Goal: Task Accomplishment & Management: Use online tool/utility

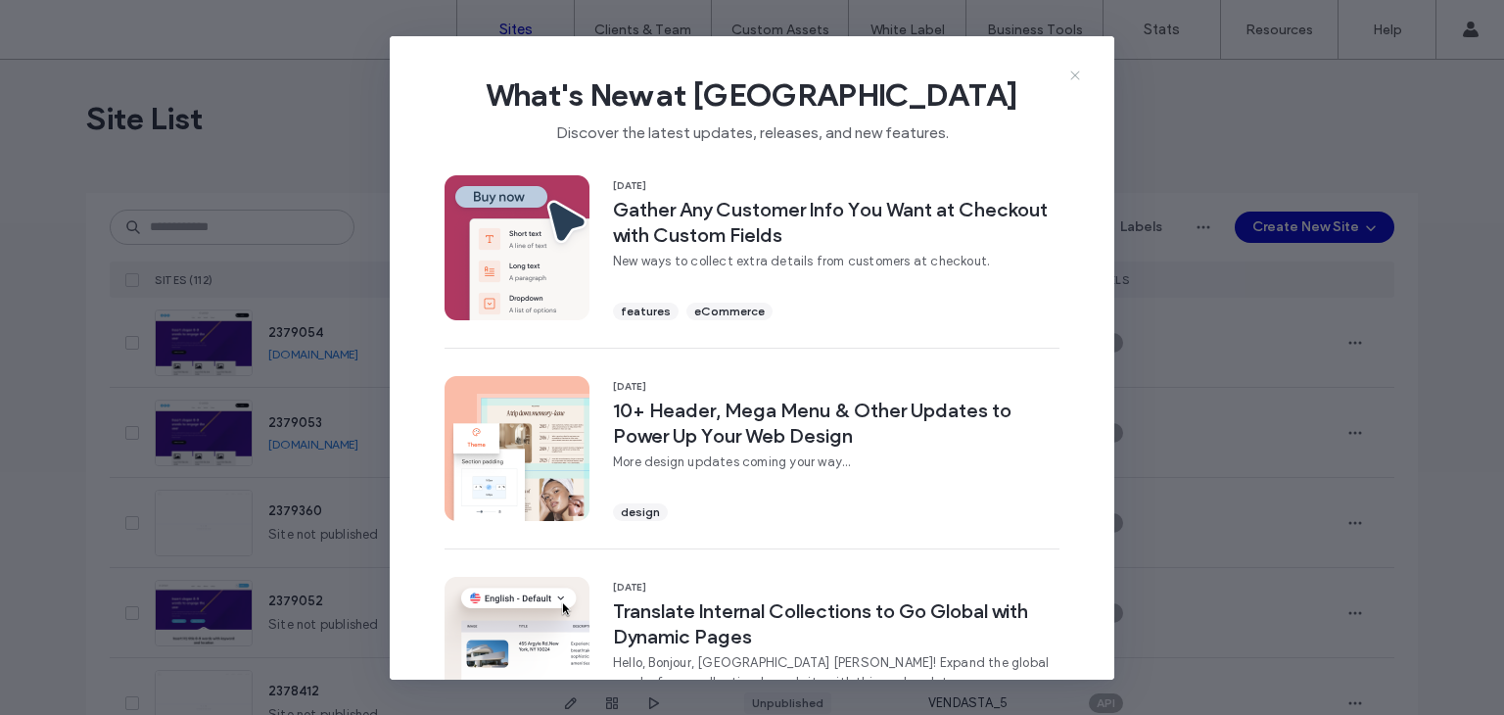
drag, startPoint x: 1092, startPoint y: 83, endPoint x: 1074, endPoint y: 75, distance: 19.3
click at [1074, 75] on div "What's New at [GEOGRAPHIC_DATA] Discover the latest updates, releases, and new …" at bounding box center [752, 357] width 724 height 643
click at [1074, 75] on icon at bounding box center [1075, 76] width 16 height 16
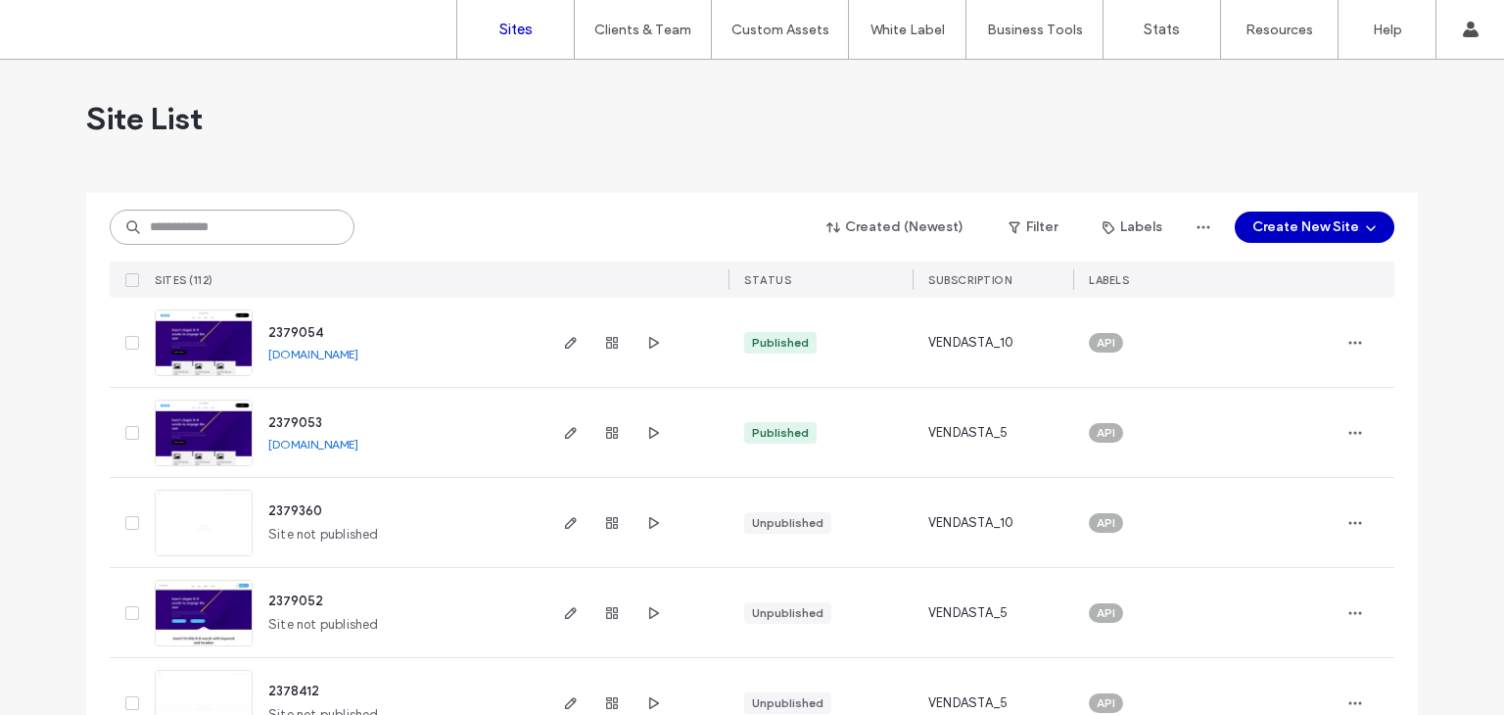
click at [174, 236] on input at bounding box center [232, 227] width 245 height 35
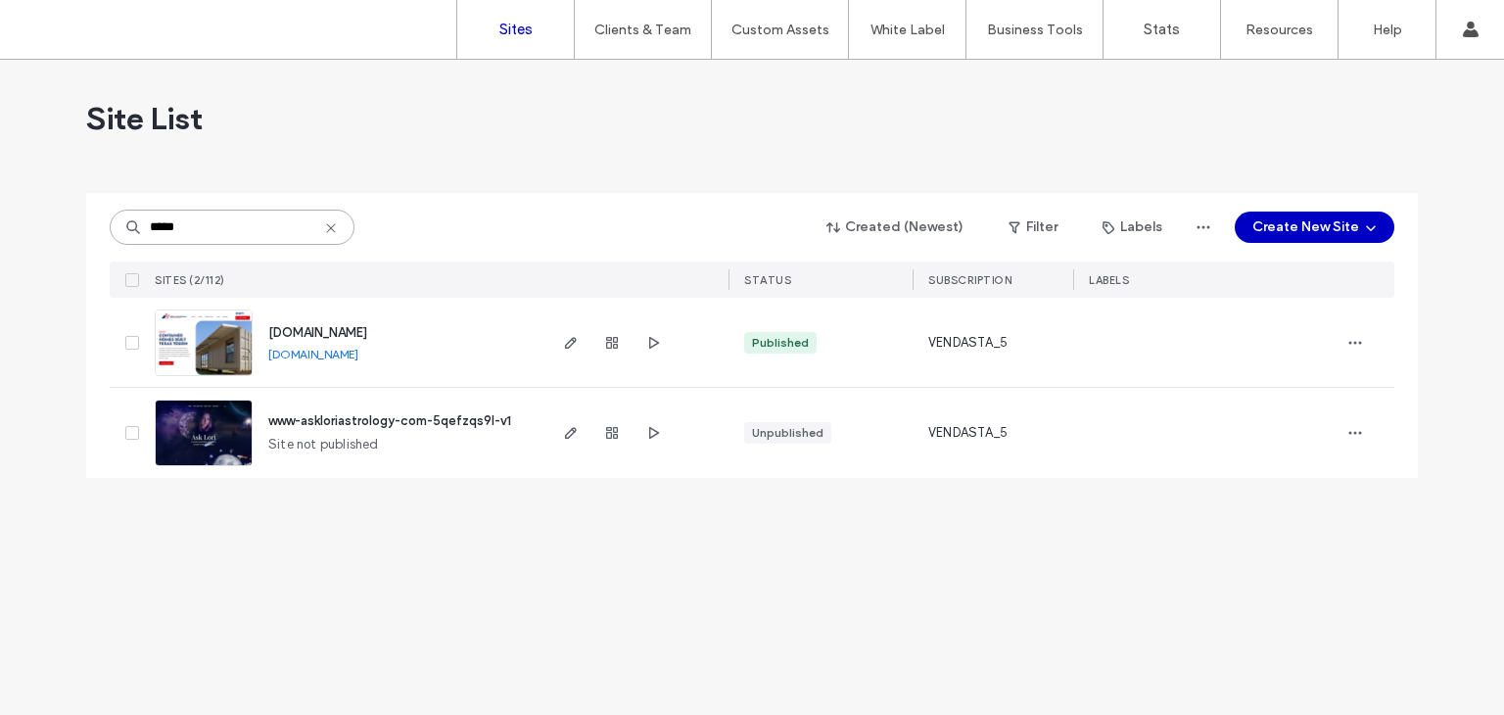
type input "*****"
click at [195, 362] on img at bounding box center [204, 376] width 96 height 133
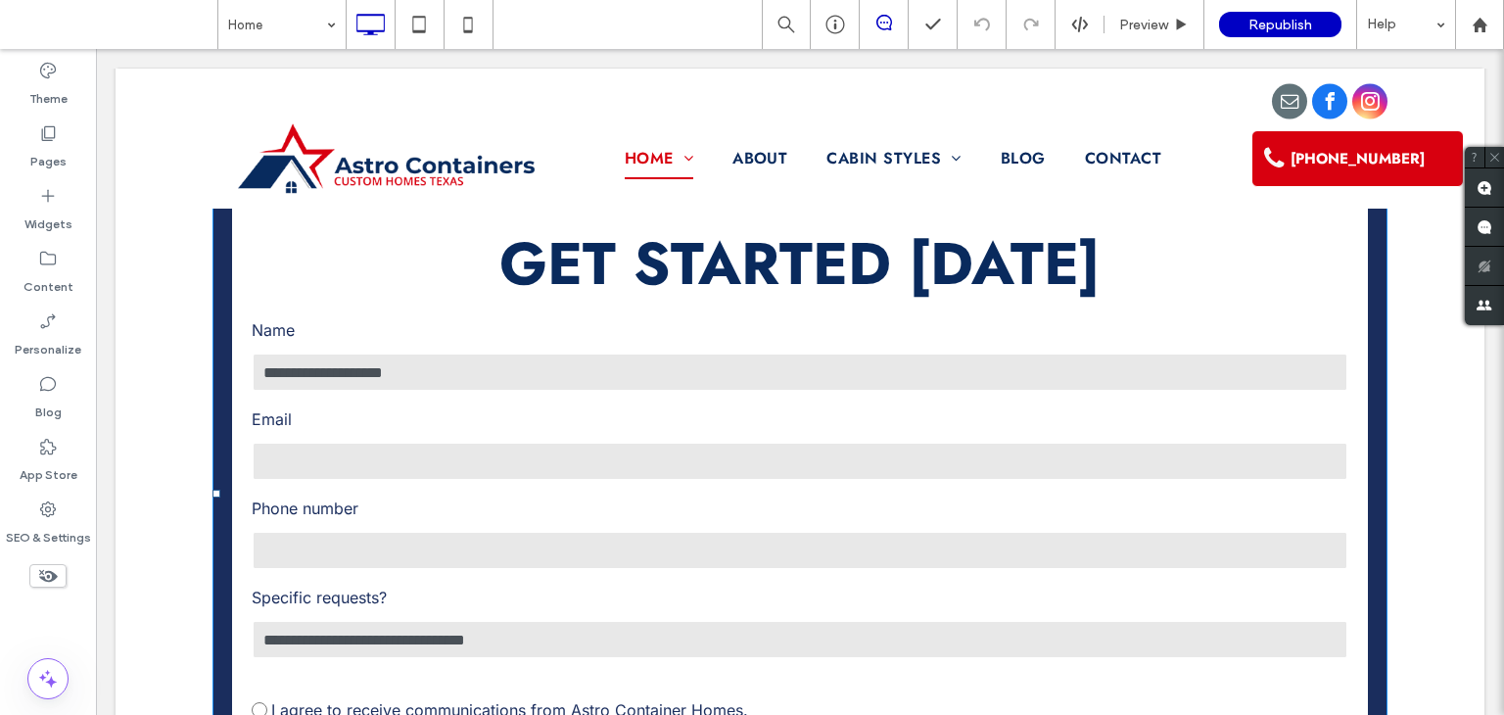
scroll to position [967, 0]
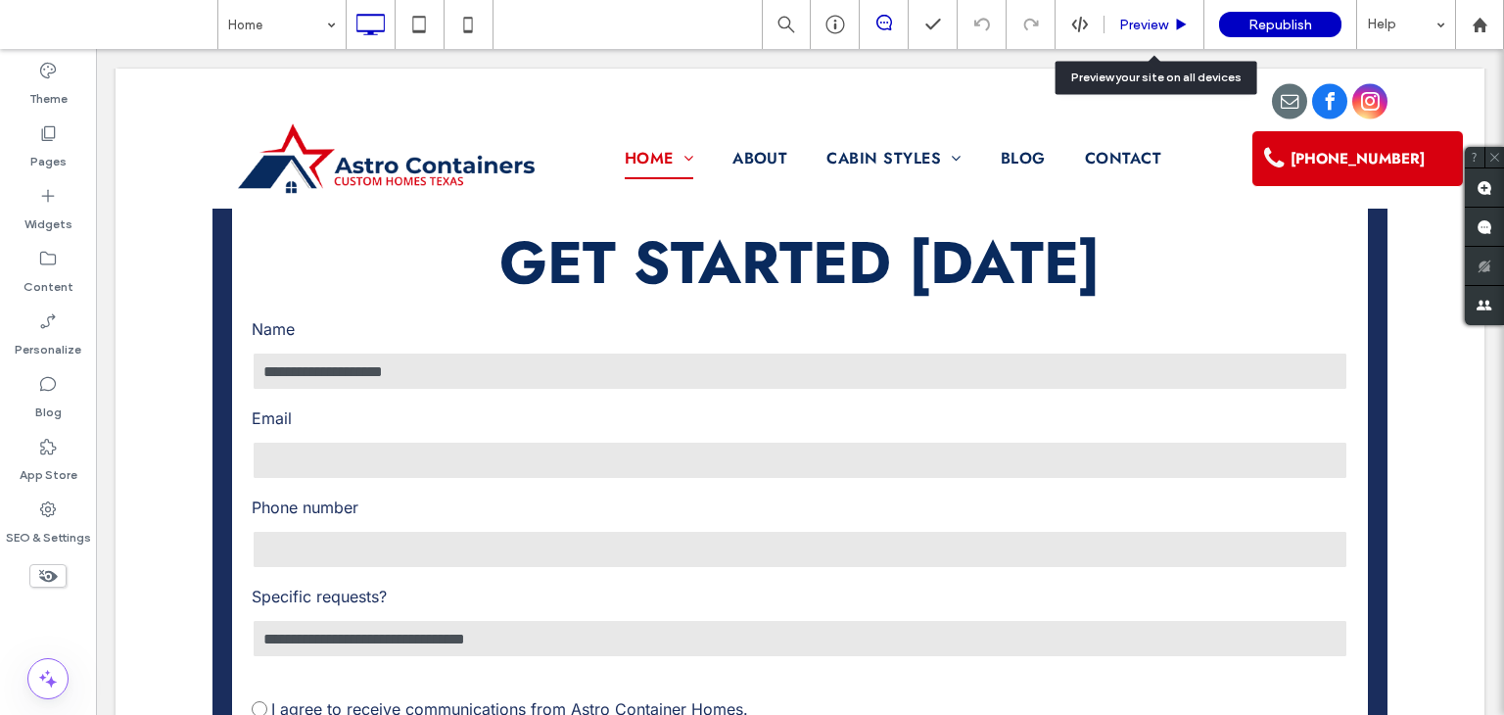
click at [1163, 28] on span "Preview" at bounding box center [1143, 25] width 49 height 17
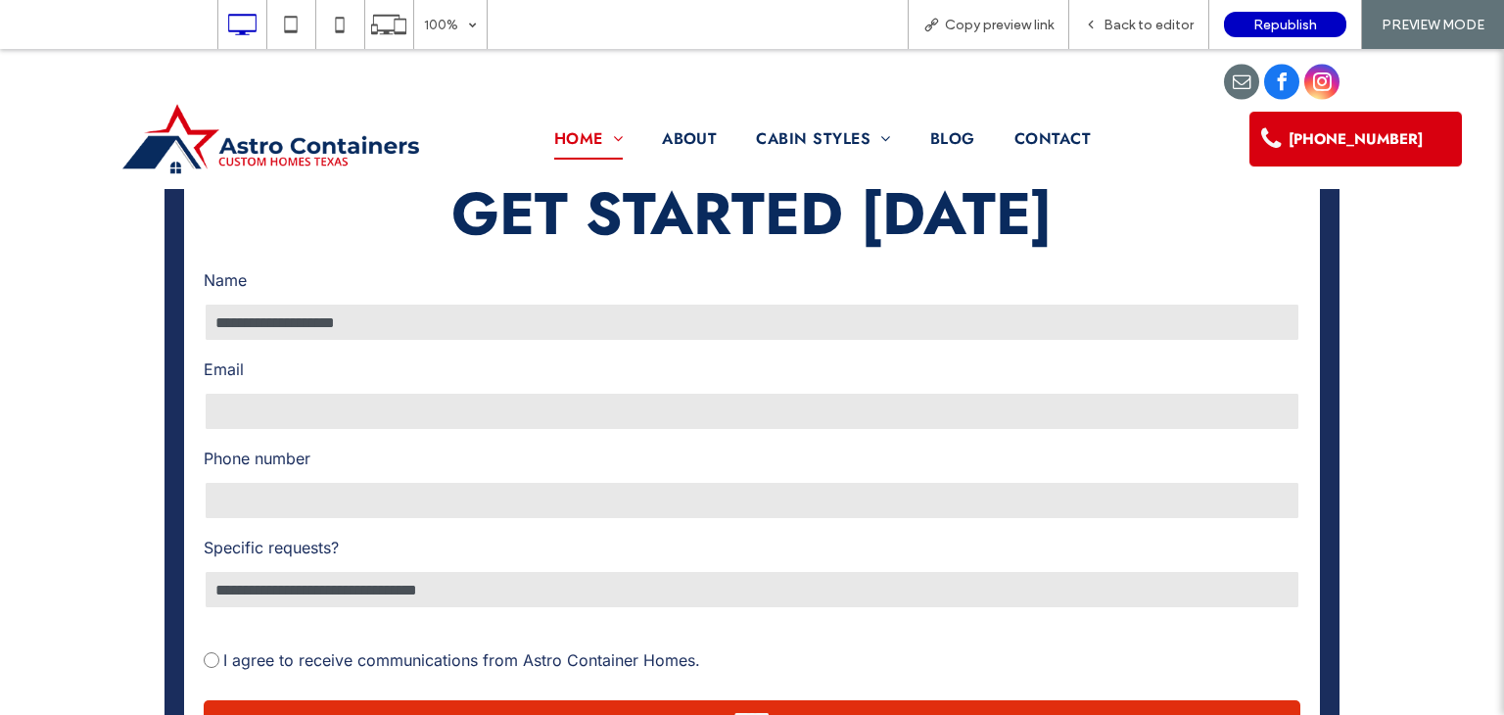
scroll to position [938, 0]
